Goal: Check status: Check status

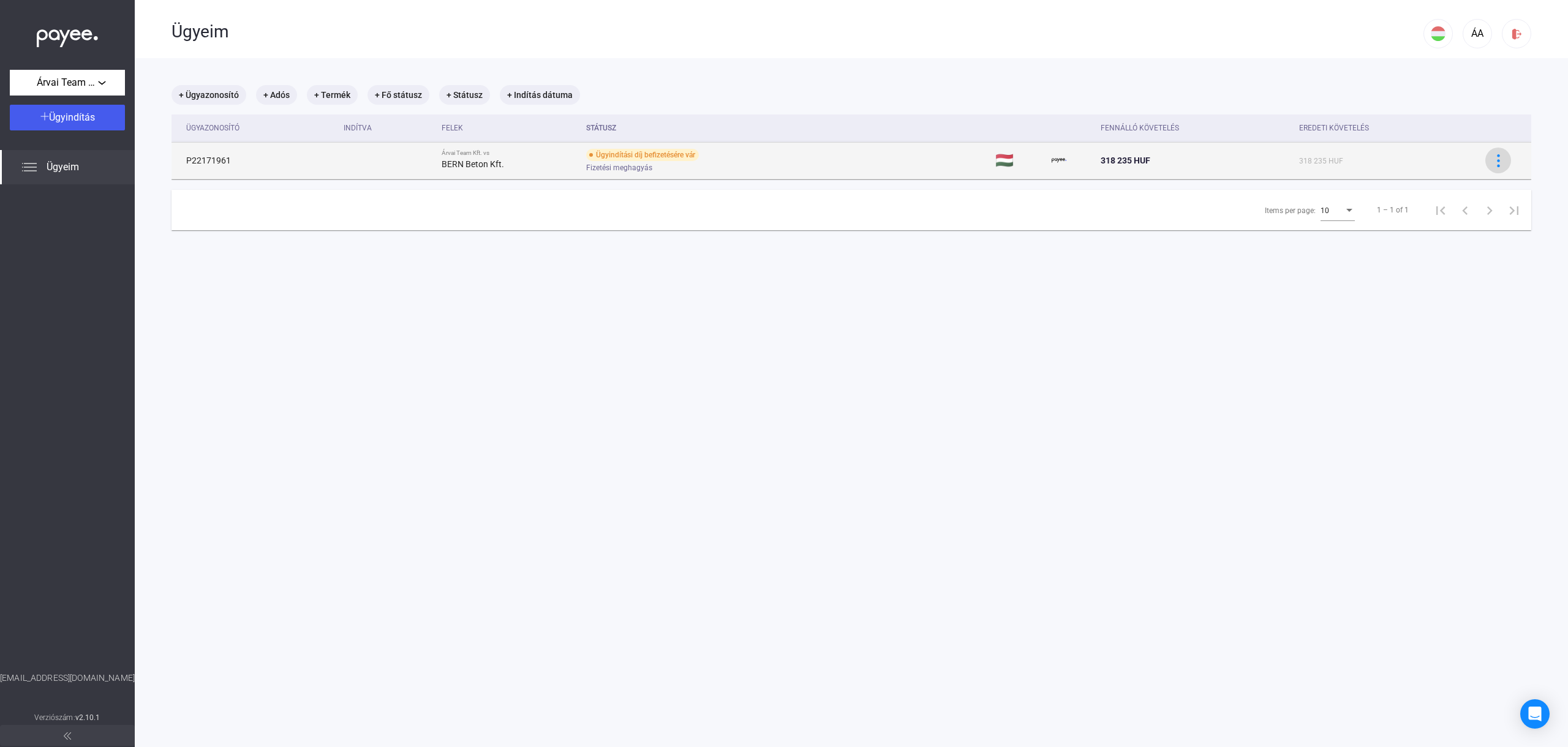
click at [1487, 162] on button at bounding box center [1498, 161] width 25 height 25
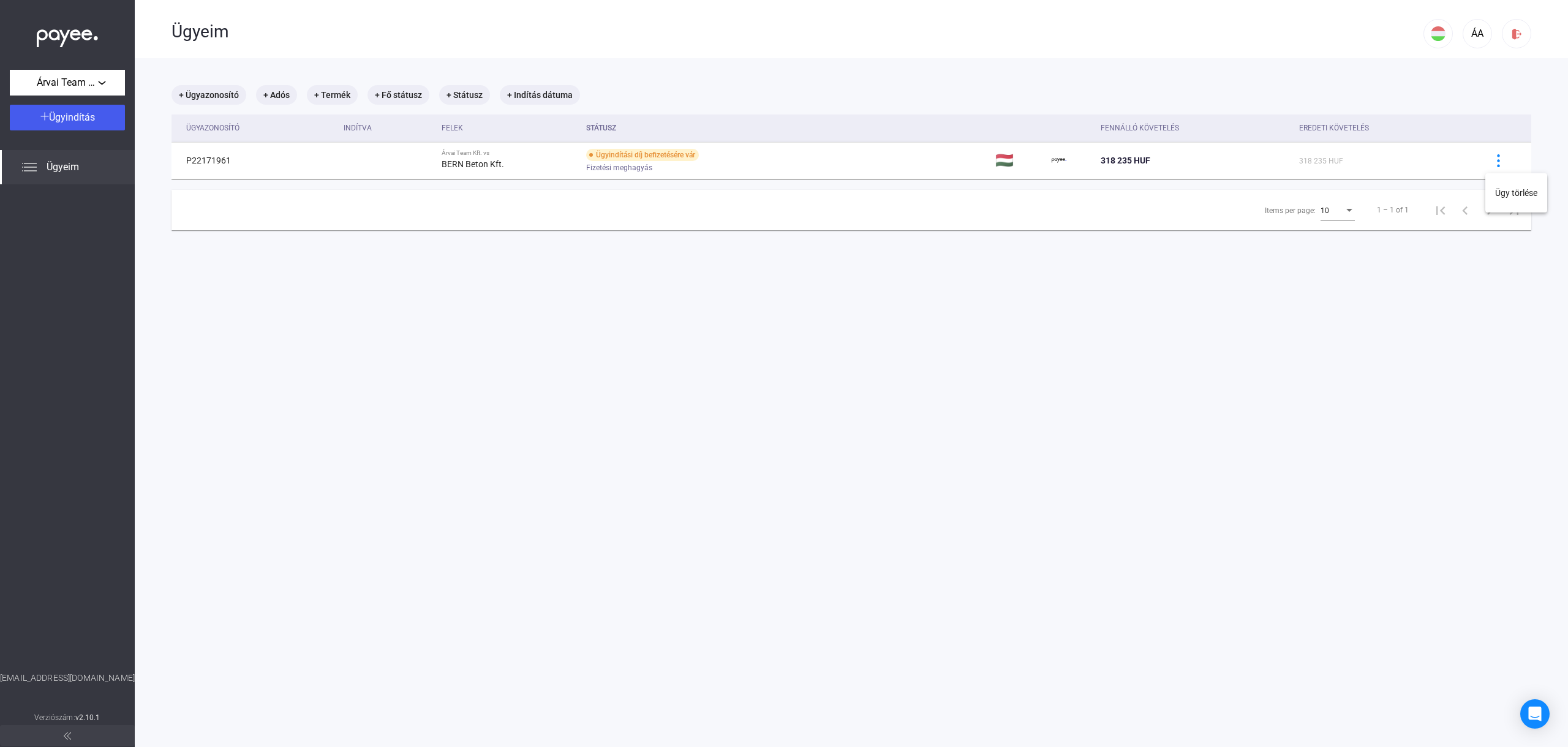
click at [1005, 151] on div at bounding box center [784, 373] width 1568 height 747
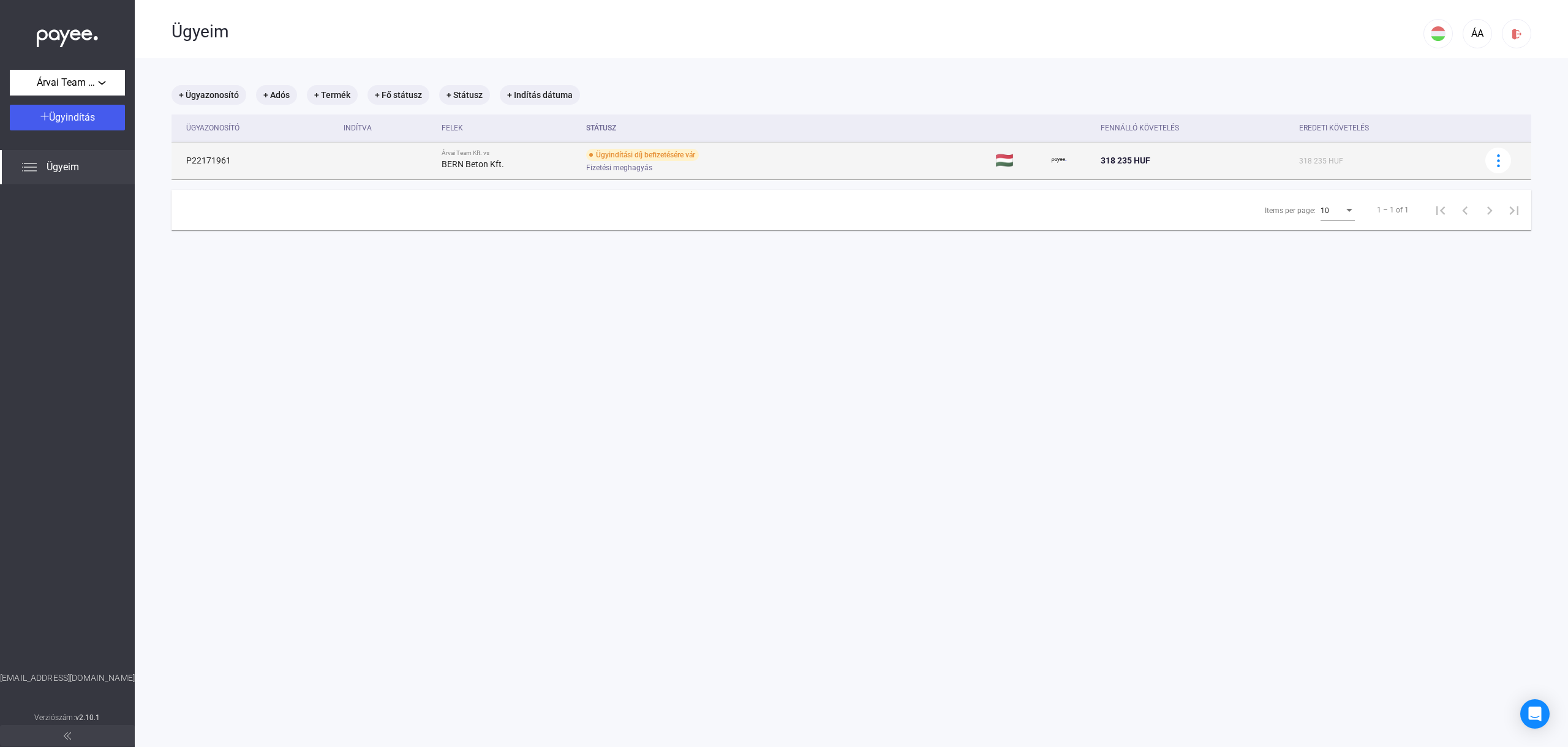
click at [653, 165] on span "Fizetési meghagyás" at bounding box center [619, 168] width 66 height 15
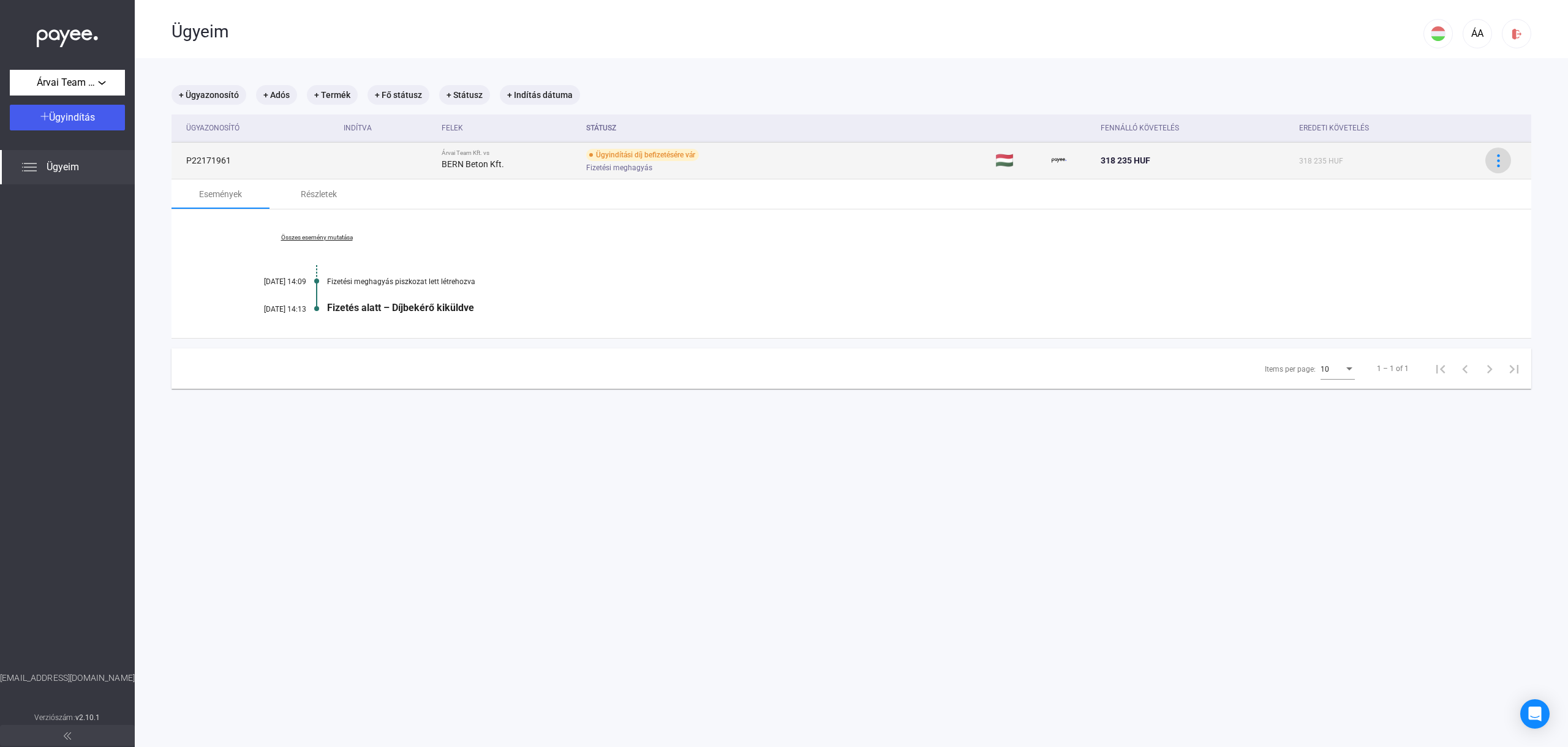
click at [1501, 159] on img at bounding box center [1499, 161] width 13 height 13
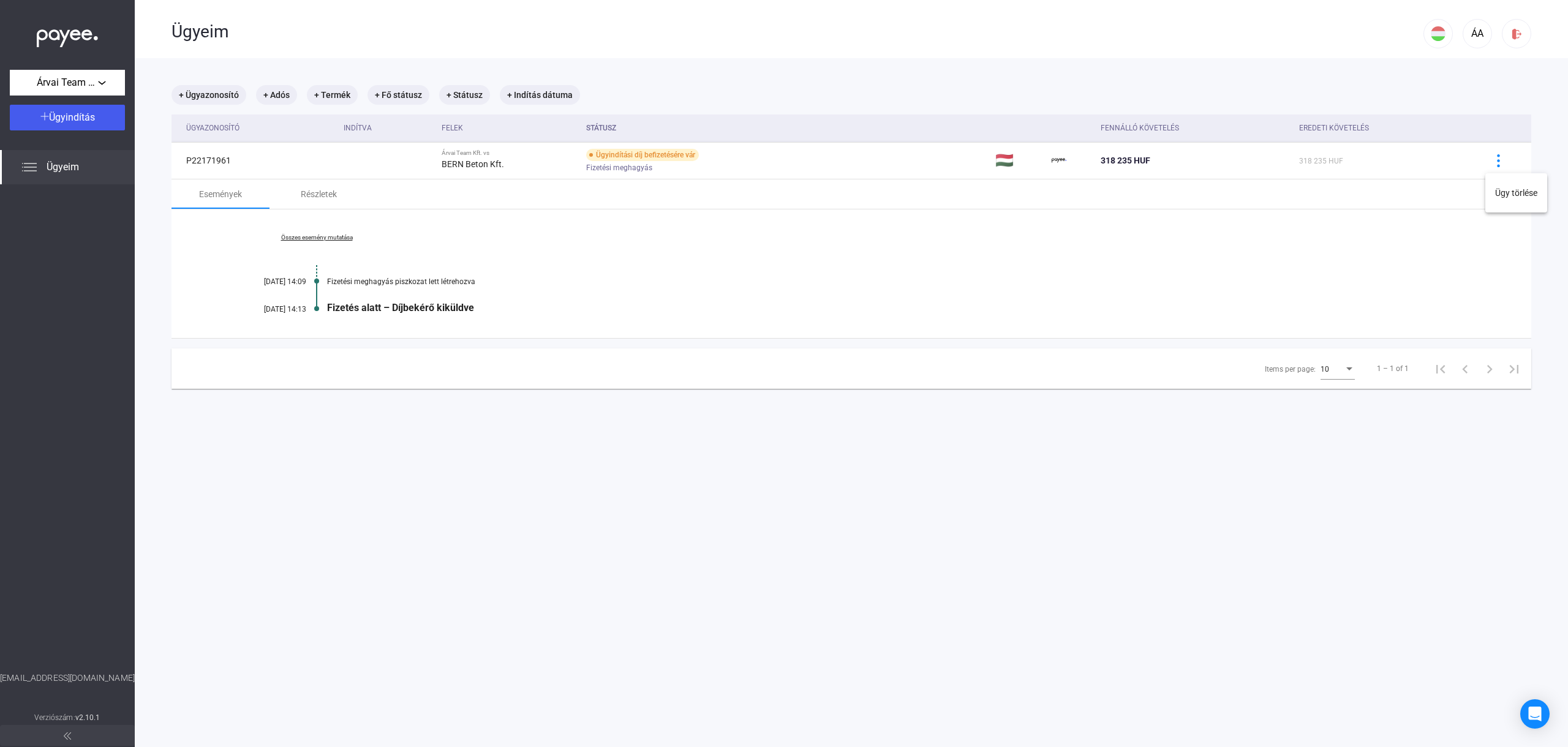
click at [1455, 64] on div at bounding box center [784, 373] width 1568 height 747
click at [314, 192] on div "Részletek" at bounding box center [319, 194] width 36 height 15
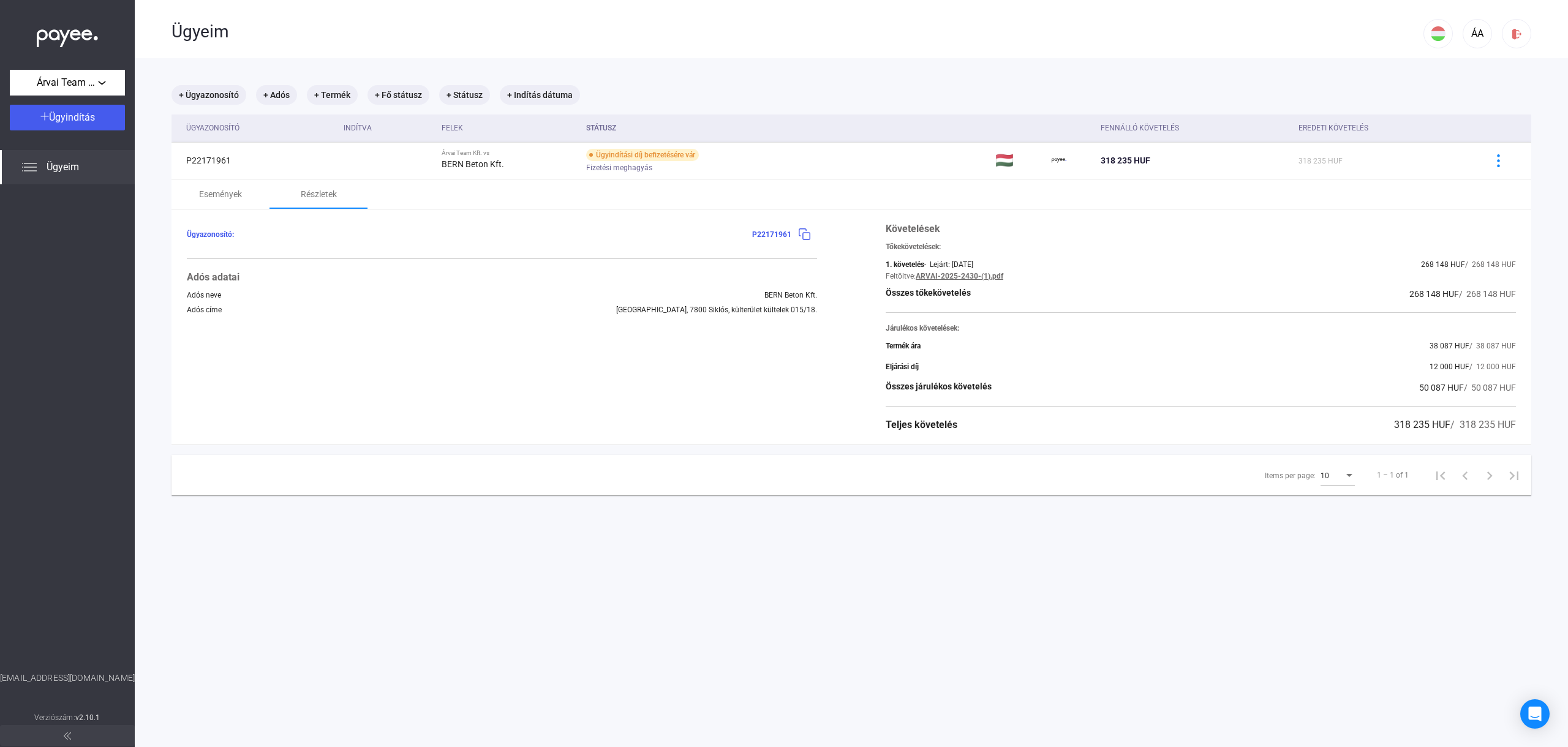
drag, startPoint x: 1431, startPoint y: 261, endPoint x: 1495, endPoint y: 300, distance: 74.9
click at [1501, 290] on div "Követelések Tőkekövetelések: 1. követelés - Lejárt: [DATE] 268 148 HUF / 268 14…" at bounding box center [1201, 327] width 630 height 211
click at [1489, 305] on div "Követelések Tőkekövetelések: 1. követelés - Lejárt: [DATE] 268 148 HUF / 268 14…" at bounding box center [1201, 327] width 630 height 211
drag, startPoint x: 1418, startPoint y: 340, endPoint x: 1455, endPoint y: 359, distance: 41.6
click at [1455, 352] on div "Termék ára 38 087 HUF / 38 087 HUF" at bounding box center [1201, 346] width 630 height 15
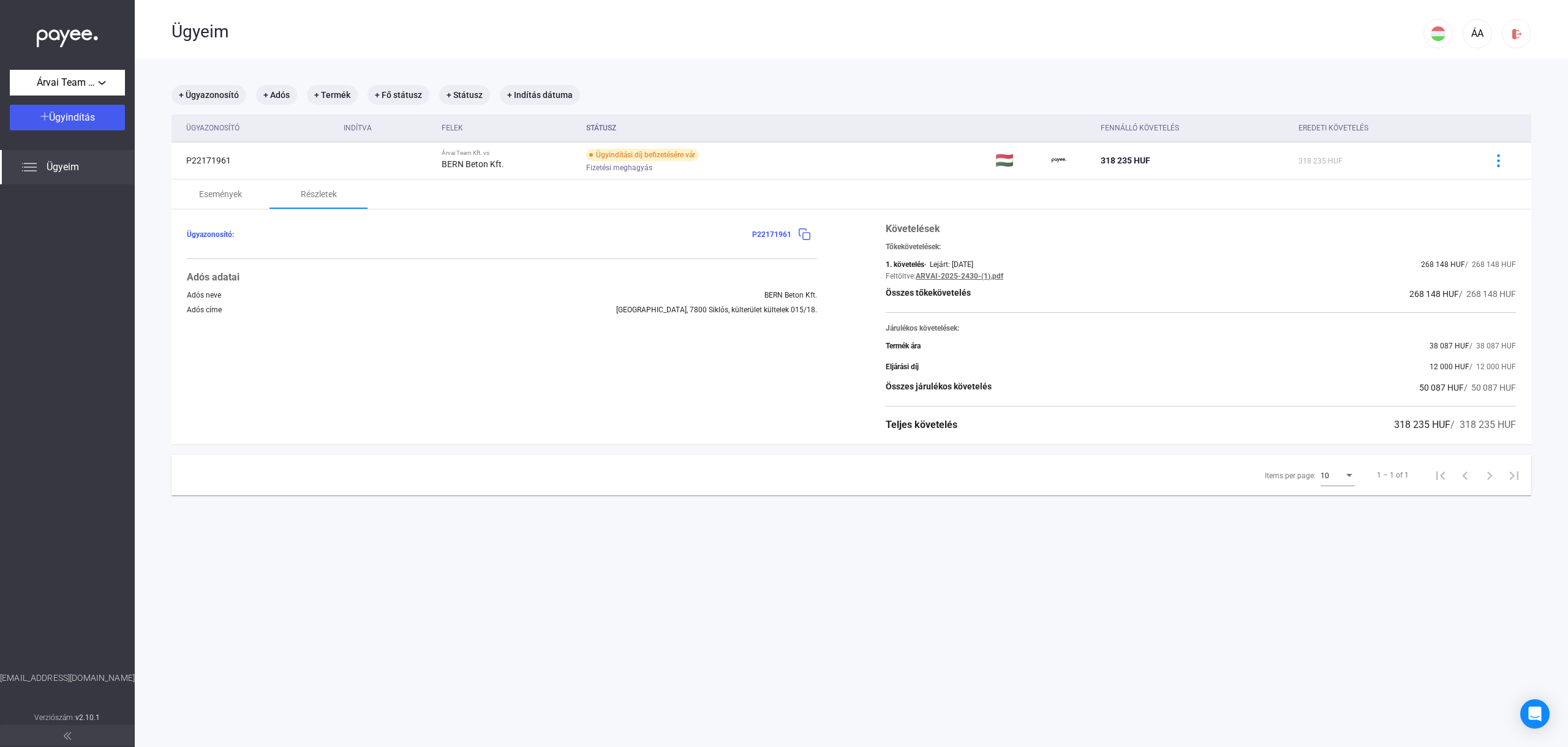
drag, startPoint x: 1455, startPoint y: 359, endPoint x: 1455, endPoint y: 366, distance: 7.0
click at [1455, 365] on div "12 000 HUF / 12 000 HUF" at bounding box center [1473, 367] width 86 height 15
drag, startPoint x: 1455, startPoint y: 370, endPoint x: 1447, endPoint y: 381, distance: 13.6
click at [1451, 373] on div "12 000 HUF / 12 000 HUF" at bounding box center [1473, 367] width 86 height 15
click at [1446, 387] on span "50 087 HUF" at bounding box center [1442, 388] width 44 height 10
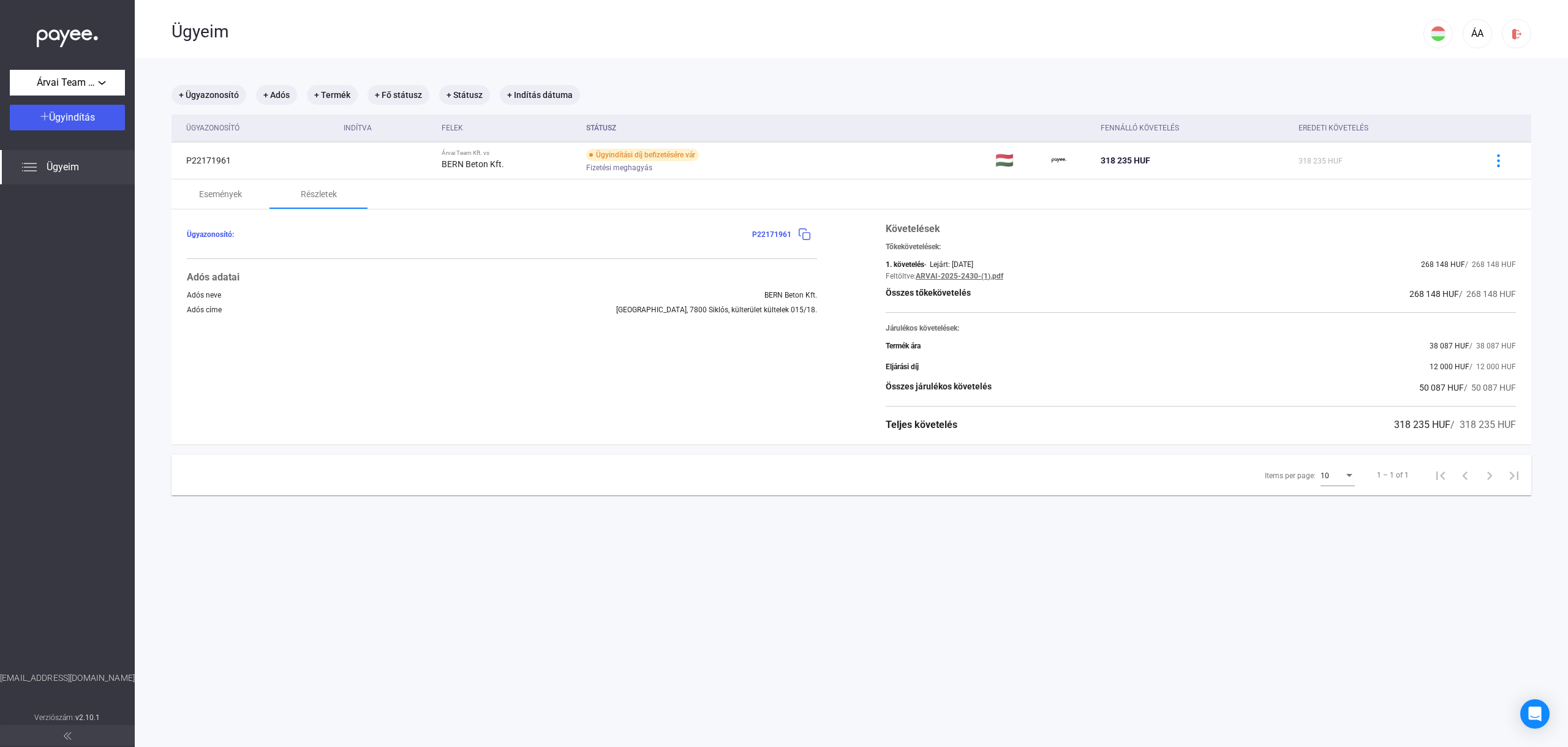
click at [1446, 387] on span "50 087 HUF" at bounding box center [1442, 388] width 44 height 10
click at [1378, 387] on div "Összes járulékos követelés 50 087 HUF / 50 087 HUF" at bounding box center [1201, 388] width 630 height 15
click at [1399, 435] on div "Ügyazonosító: P22171961 Adós adatai Adós neve BERN [PERSON_NAME]. Adós címe [GE…" at bounding box center [852, 327] width 1360 height 235
click at [87, 170] on div "Ügyeim" at bounding box center [67, 167] width 134 height 34
